Goal: Task Accomplishment & Management: Use online tool/utility

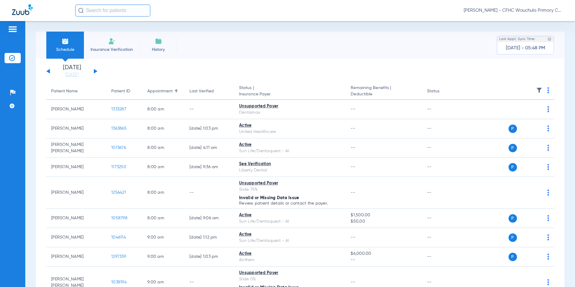
drag, startPoint x: 95, startPoint y: 72, endPoint x: 98, endPoint y: 81, distance: 9.8
click at [95, 72] on button at bounding box center [96, 71] width 4 height 5
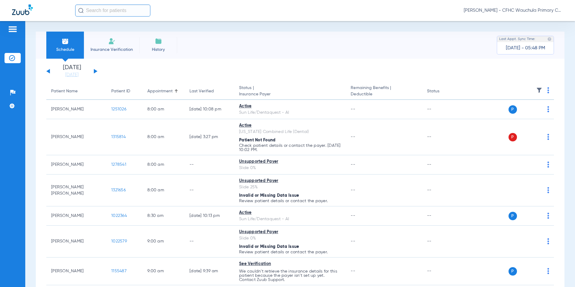
click at [547, 90] on img at bounding box center [548, 90] width 2 height 6
click at [519, 113] on span "Verify All" at bounding box center [521, 114] width 36 height 4
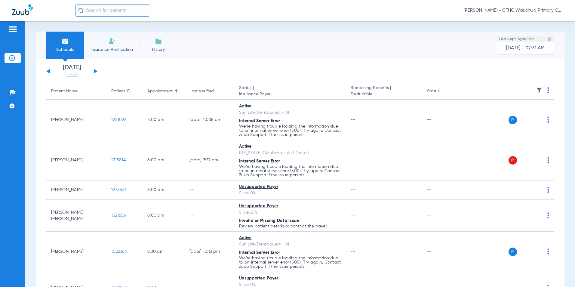
click at [48, 71] on button at bounding box center [48, 71] width 4 height 5
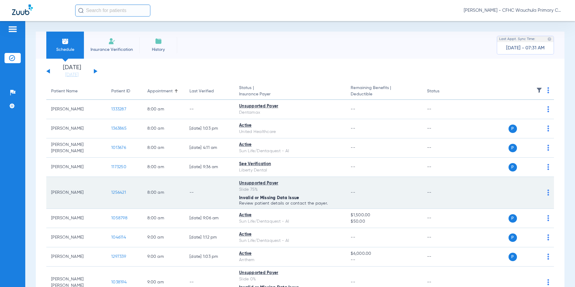
click at [114, 191] on span "1256421" at bounding box center [118, 192] width 15 height 4
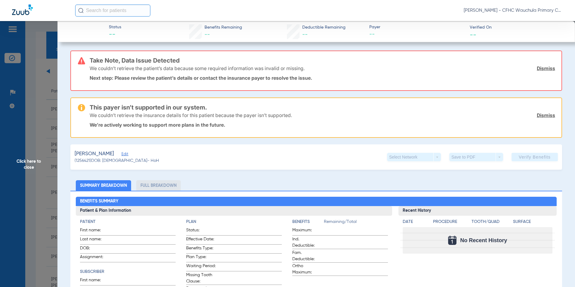
click at [537, 69] on link "Dismiss" at bounding box center [546, 68] width 18 height 6
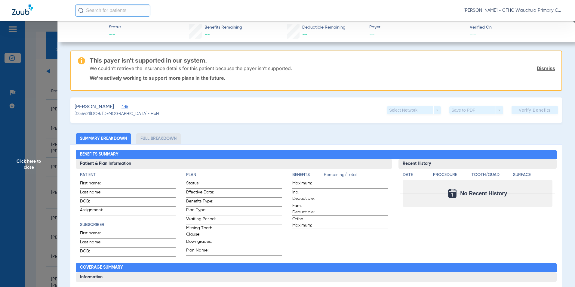
click at [541, 67] on link "Dismiss" at bounding box center [546, 68] width 18 height 6
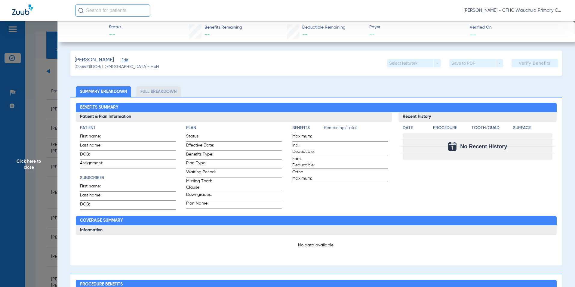
click at [127, 63] on span "Edit" at bounding box center [123, 61] width 5 height 6
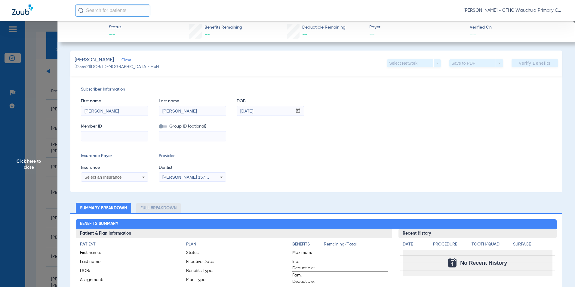
click at [100, 135] on input at bounding box center [114, 136] width 67 height 10
type input "001578202"
click at [113, 177] on span "Select an Insurance" at bounding box center [102, 177] width 37 height 5
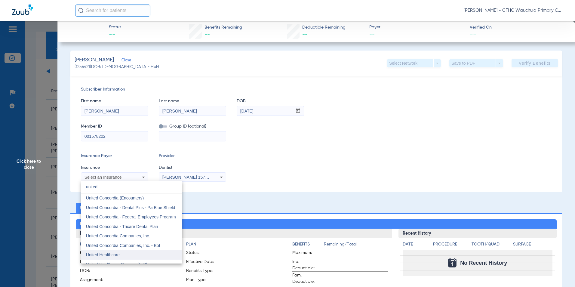
type input "united"
click at [112, 250] on mat-option "United Healthcare" at bounding box center [131, 255] width 101 height 10
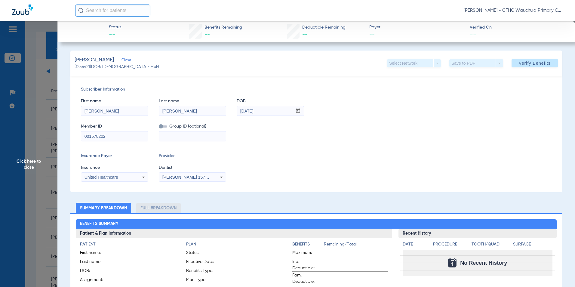
click at [280, 166] on div "Insurance Payer Insurance United Healthcare Provider Dentist Richard Cocchieri …" at bounding box center [316, 167] width 470 height 29
click at [536, 64] on span "Verify Benefits" at bounding box center [534, 63] width 32 height 5
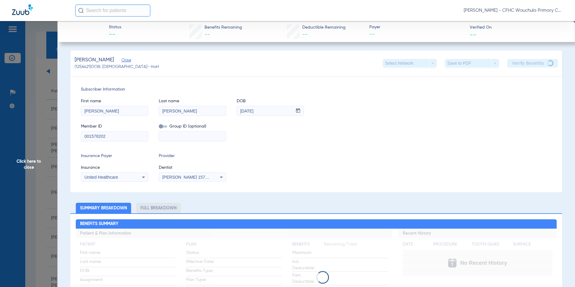
click at [335, 90] on span "Subscriber Information" at bounding box center [316, 89] width 470 height 6
click at [19, 164] on span "Click here to close" at bounding box center [28, 164] width 57 height 287
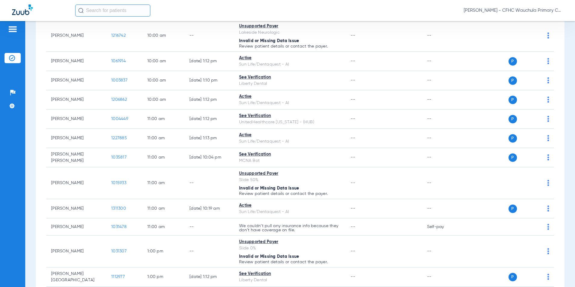
scroll to position [391, 0]
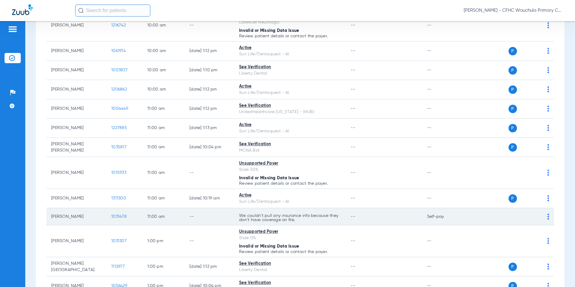
click at [120, 217] on span "1031478" at bounding box center [118, 216] width 15 height 4
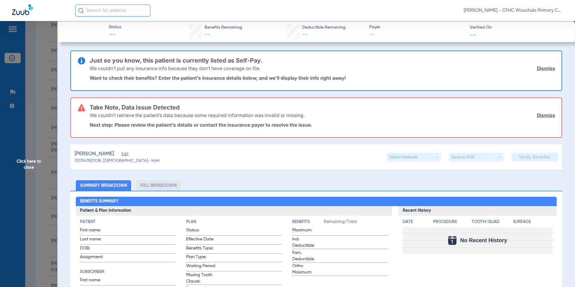
click at [544, 69] on link "Dismiss" at bounding box center [546, 68] width 18 height 6
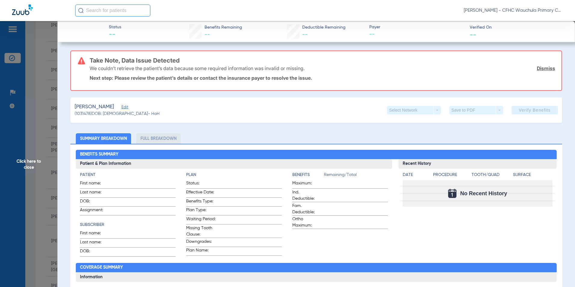
click at [544, 67] on link "Dismiss" at bounding box center [546, 68] width 18 height 6
